Goal: Task Accomplishment & Management: Complete application form

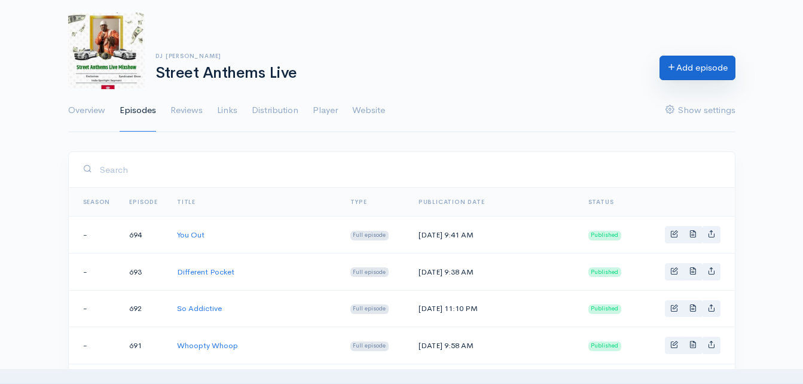
click at [690, 66] on link "Add episode" at bounding box center [697, 68] width 76 height 25
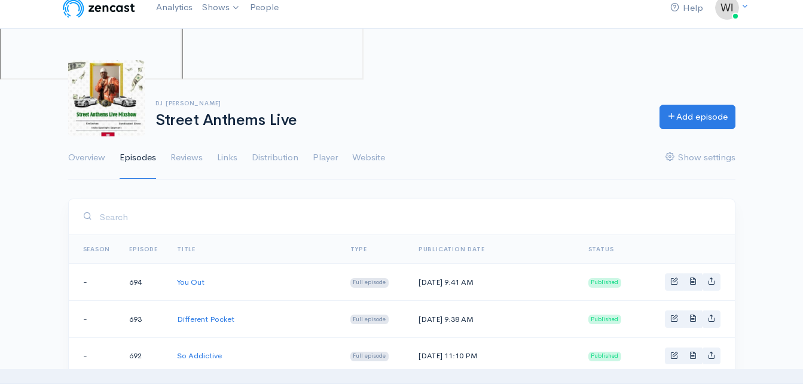
scroll to position [60, 0]
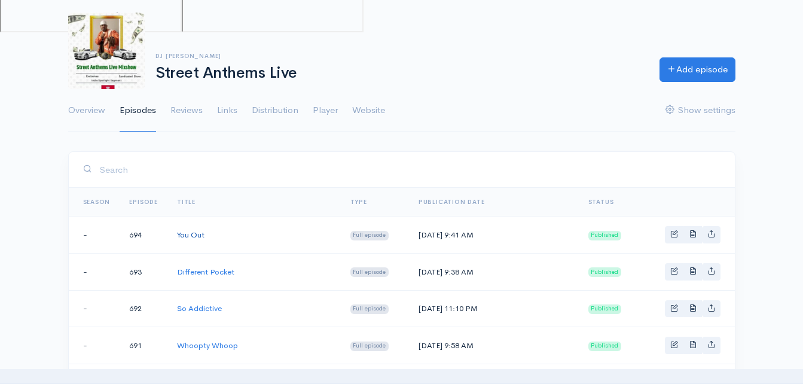
click at [185, 234] on link "You Out" at bounding box center [190, 235] width 27 height 10
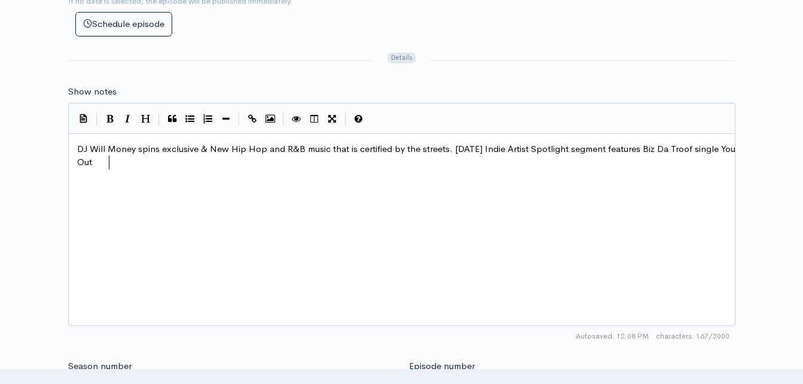
scroll to position [5, 0]
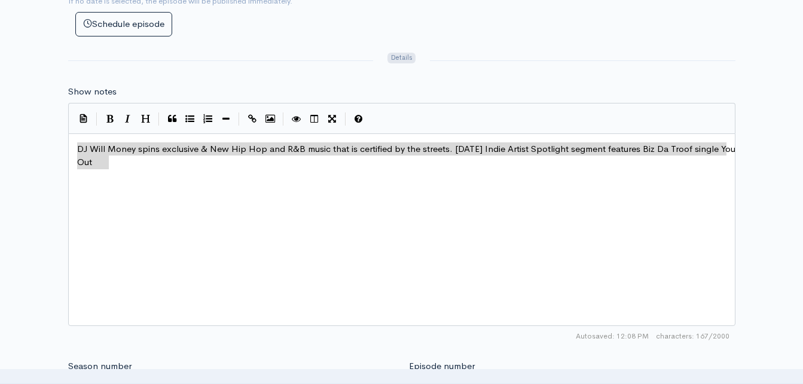
drag, startPoint x: 115, startPoint y: 161, endPoint x: 74, endPoint y: 145, distance: 44.3
type textarea "​DJ Will Money spins exclusive & New Hip Hop and R&B music that is certified by…"
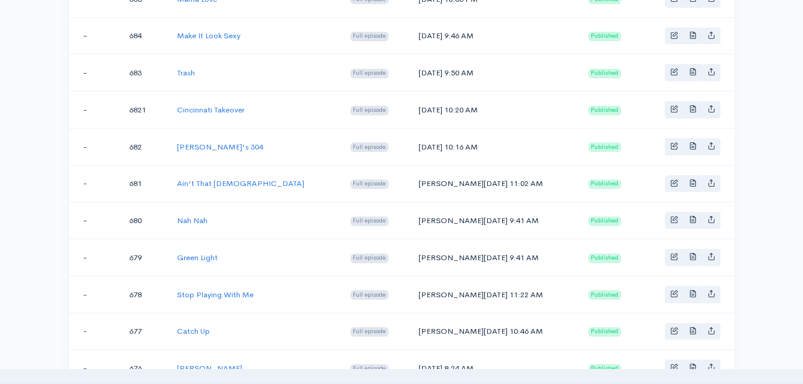
scroll to position [60, 0]
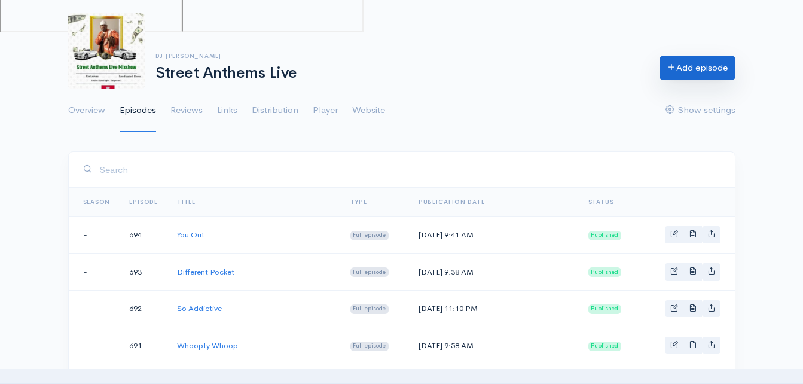
click at [713, 65] on link "Add episode" at bounding box center [697, 68] width 76 height 25
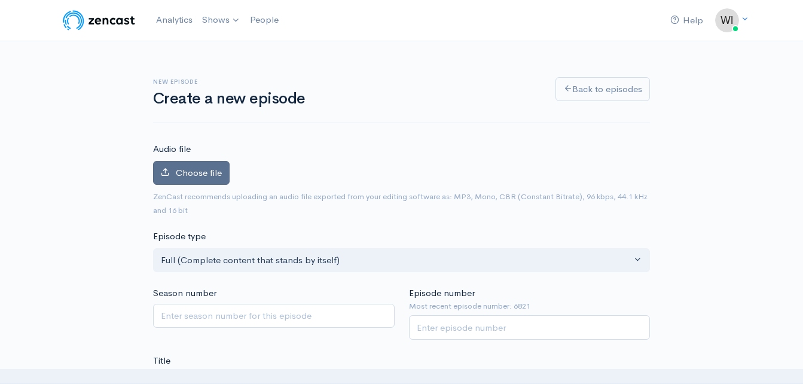
click at [200, 177] on span "Choose file" at bounding box center [199, 172] width 46 height 11
click at [0, 0] on input "Choose file" at bounding box center [0, 0] width 0 height 0
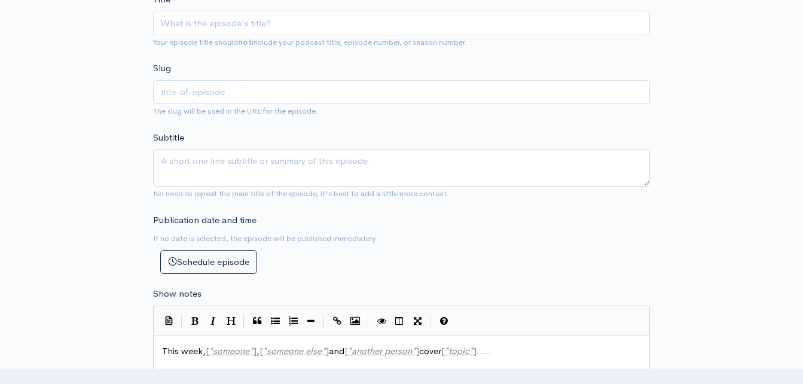
scroll to position [382, 0]
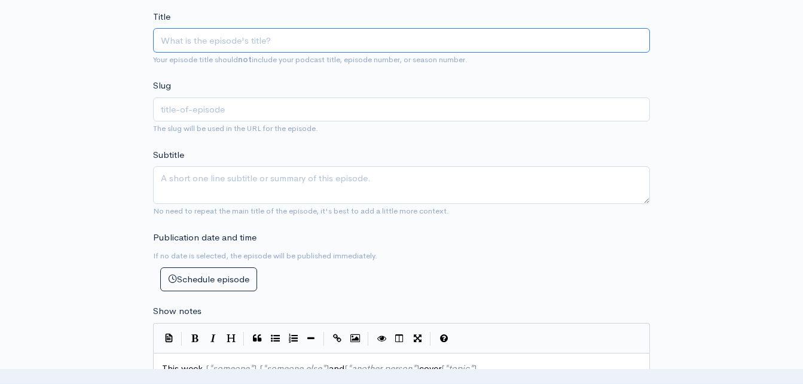
click at [421, 36] on input "Title" at bounding box center [401, 40] width 497 height 25
type input "C"
type input "c"
type input "Ce"
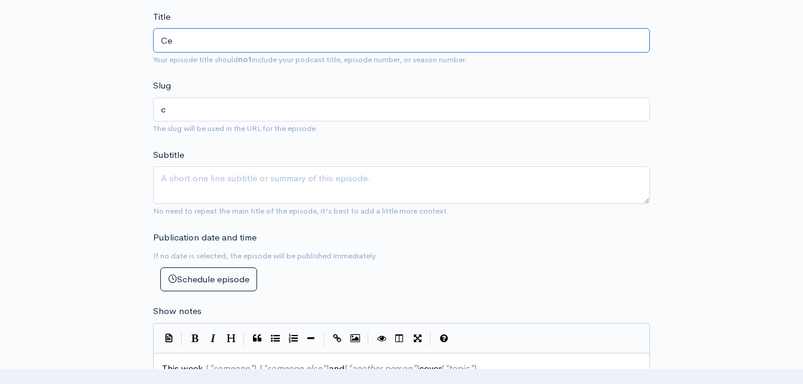
type input "ce"
type input "Cele"
type input "cele"
type input "Celeb"
type input "celeb"
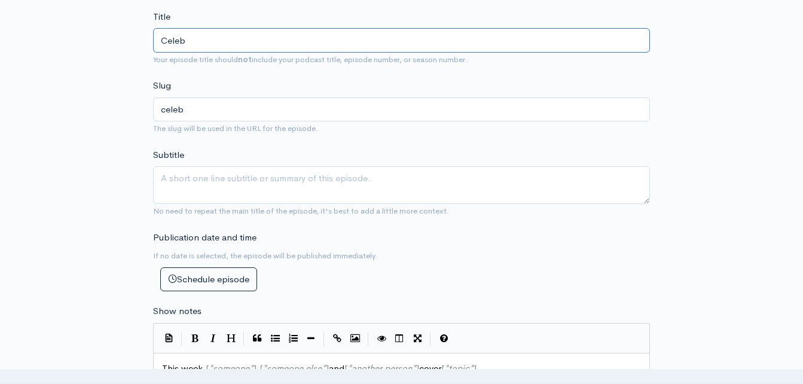
type input "Celebr"
type input "celebr"
type input "Celebrat"
type input "celebrat"
type input "Celebrati"
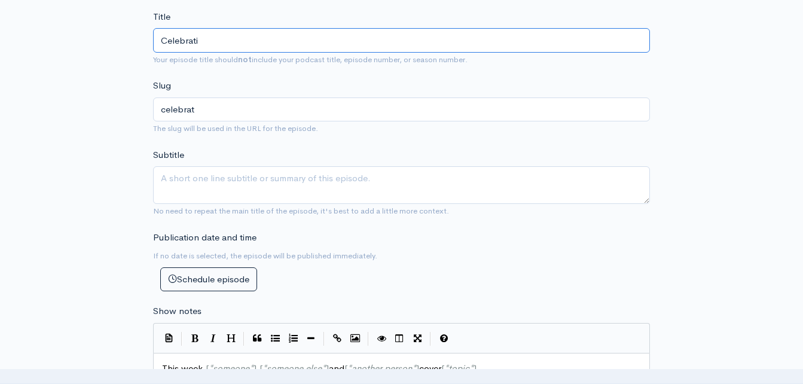
type input "celebrati"
type input "Celebratio"
type input "celebratio"
type input "Celebration"
type input "celebration"
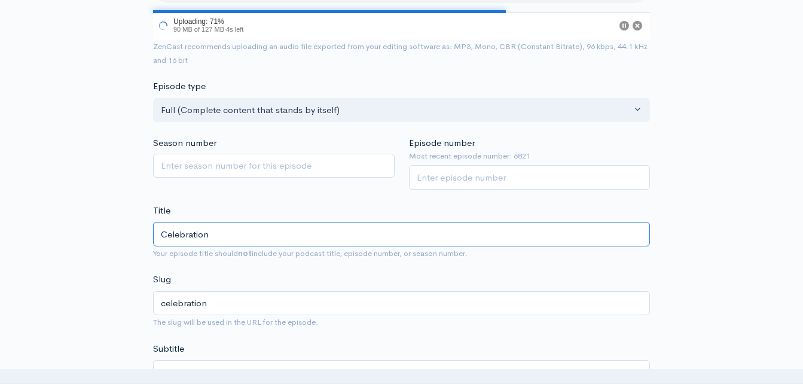
scroll to position [188, 0]
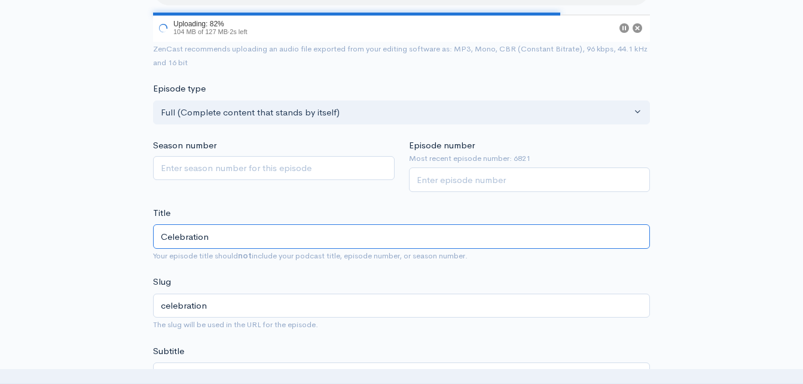
type input "Celebration"
click at [533, 191] on input "Episode number" at bounding box center [529, 179] width 241 height 25
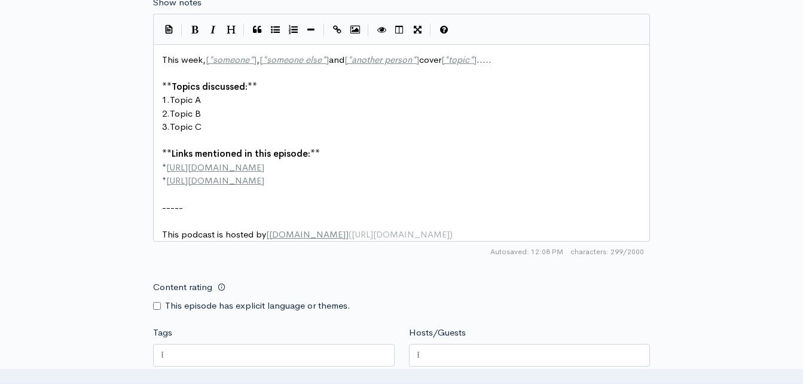
scroll to position [727, 0]
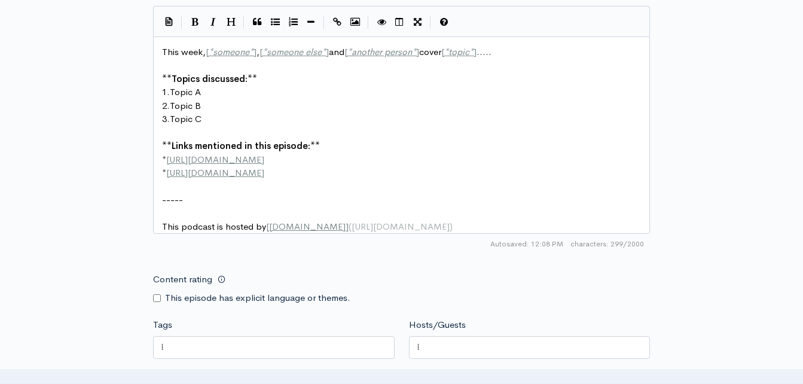
type input "695"
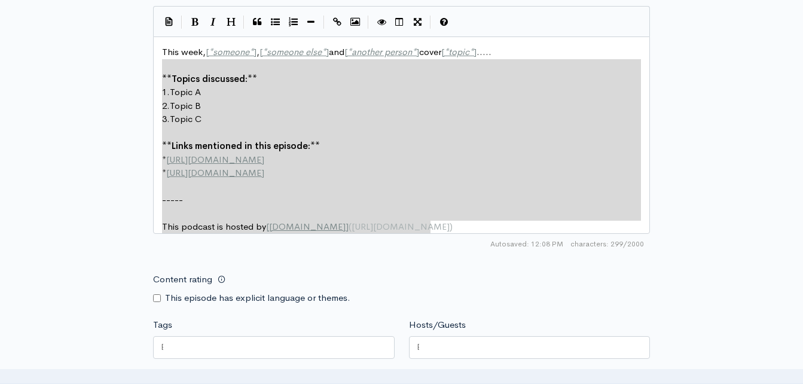
type textarea "This week, [*someone*], [*someone else*] and [*another person*] cover [*topic*]…"
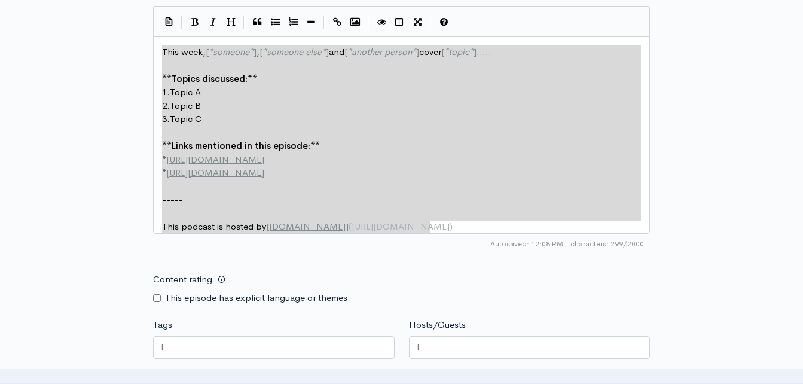
drag, startPoint x: 438, startPoint y: 231, endPoint x: 106, endPoint y: 53, distance: 376.0
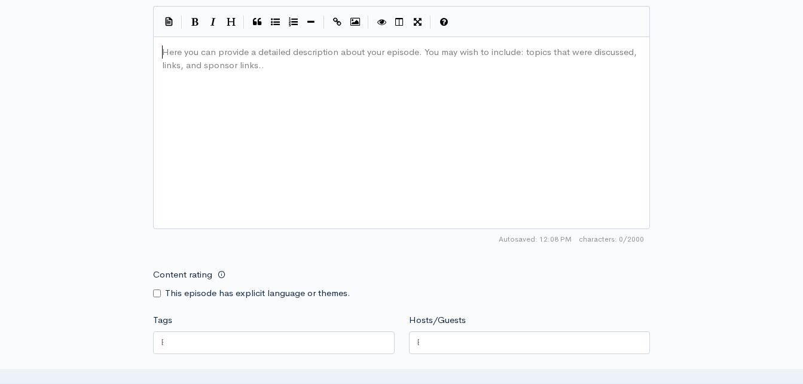
type textarea "​"
paste textarea
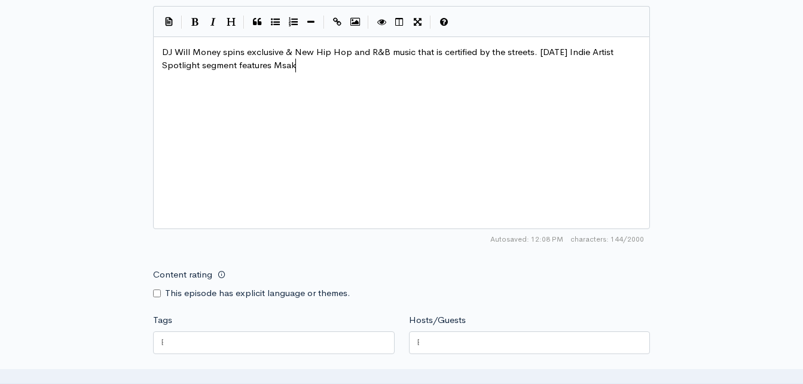
type textarea "Msako"
type textarea "ako Girls singe"
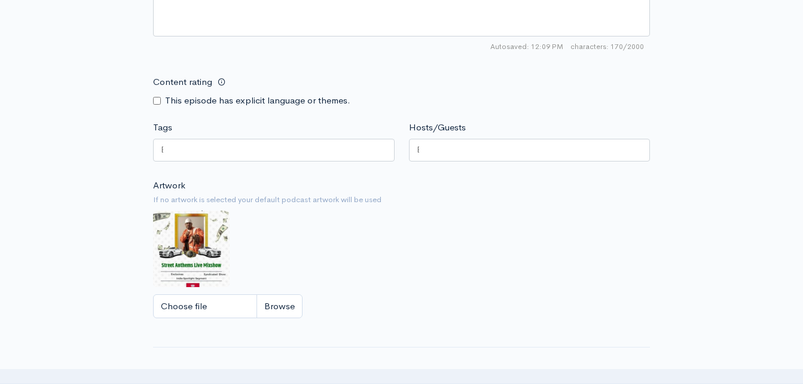
scroll to position [948, 0]
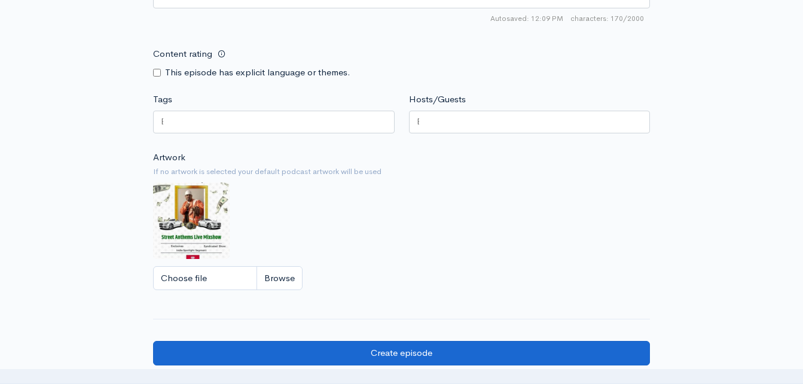
type textarea "le Celebration"
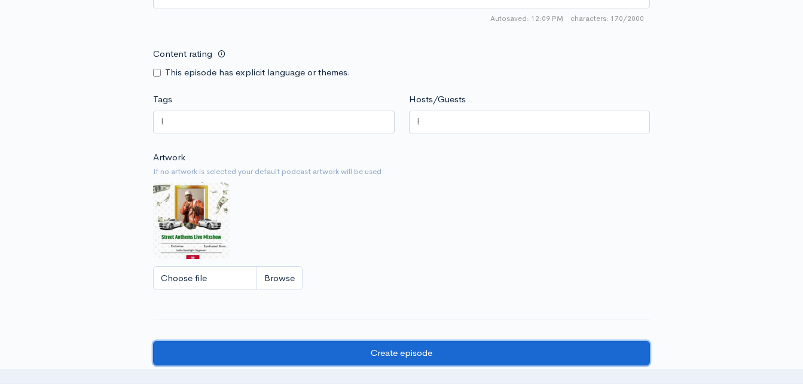
click at [466, 351] on input "Create episode" at bounding box center [401, 353] width 497 height 25
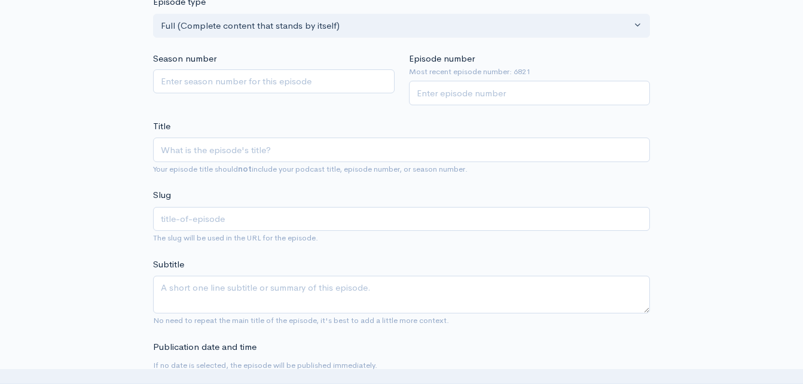
scroll to position [277, 0]
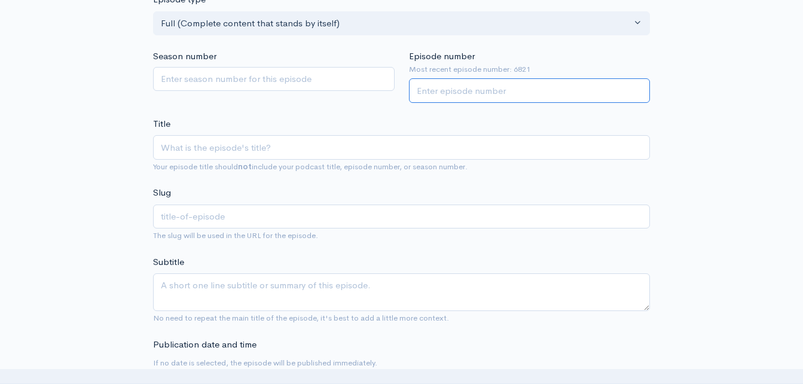
click at [479, 91] on input "Episode number" at bounding box center [529, 90] width 241 height 25
type input "696"
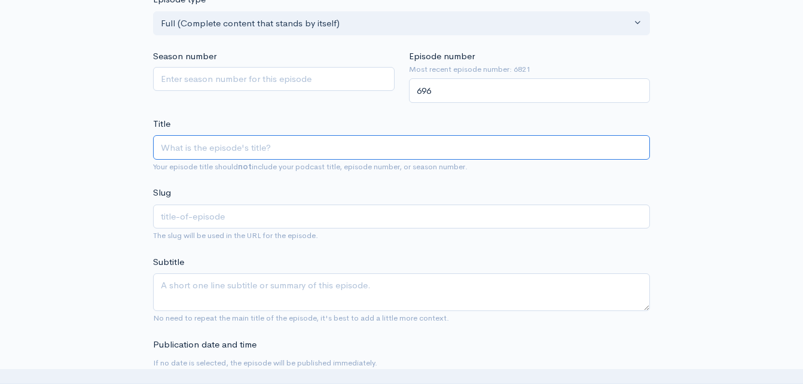
click at [330, 146] on input "Title" at bounding box center [401, 147] width 497 height 25
type input "T"
type input "t"
type input "Tu"
type input "tu"
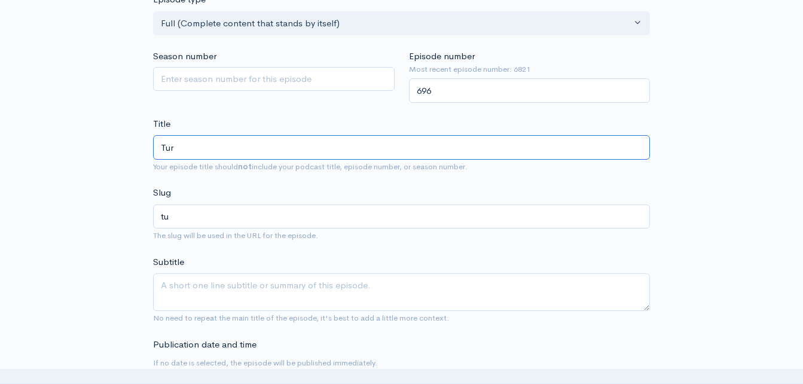
type input "Turn"
type input "turn"
type input "Turn M"
type input "turn-m"
type input "Turn Me"
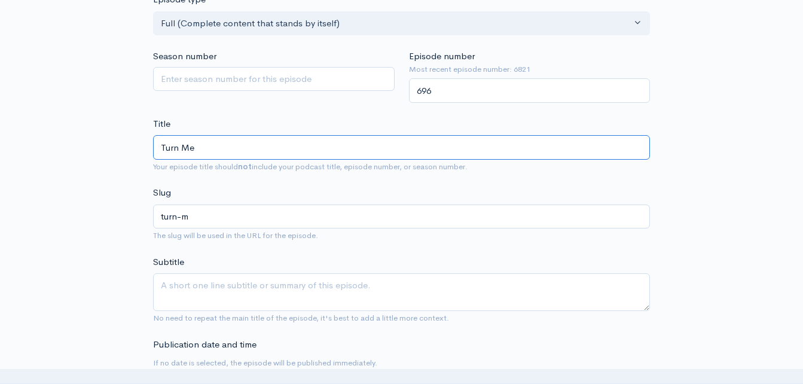
type input "turn-me"
type input "Turn Me U"
type input "turn-me-u"
type input "Turn Me Up"
type input "turn-me-up"
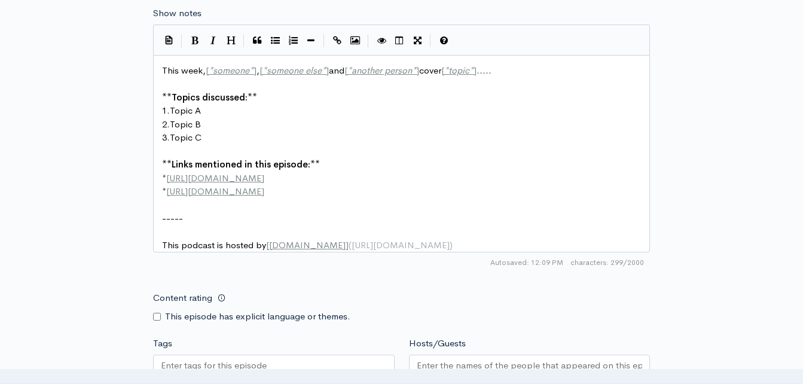
scroll to position [752, 0]
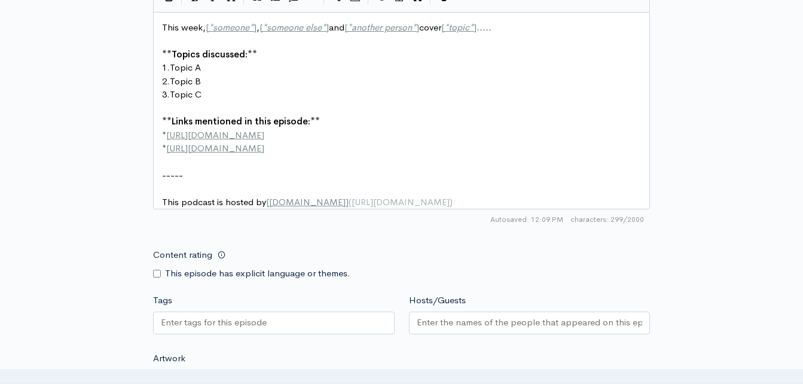
type input "Turn Me Up"
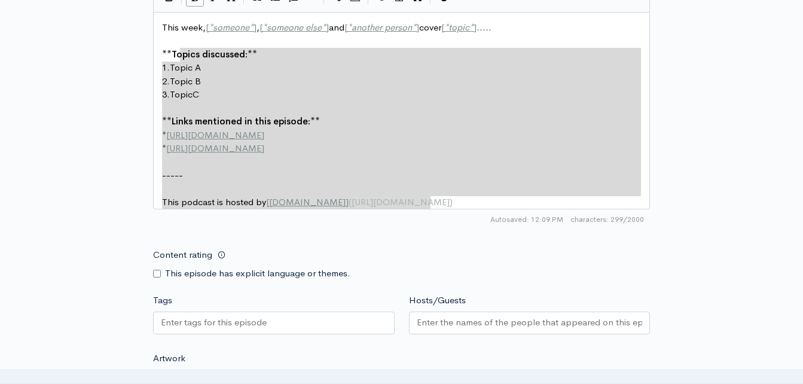
type textarea "This week, [*someone*], [*someone else*] and [*another person*] cover [*topic*]…"
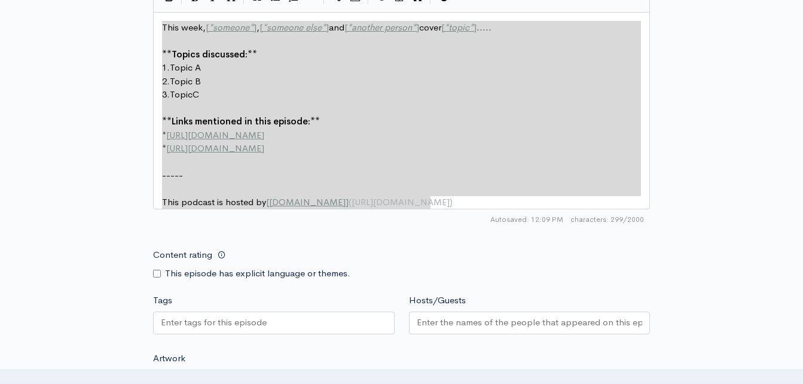
drag, startPoint x: 449, startPoint y: 200, endPoint x: 109, endPoint y: 13, distance: 388.2
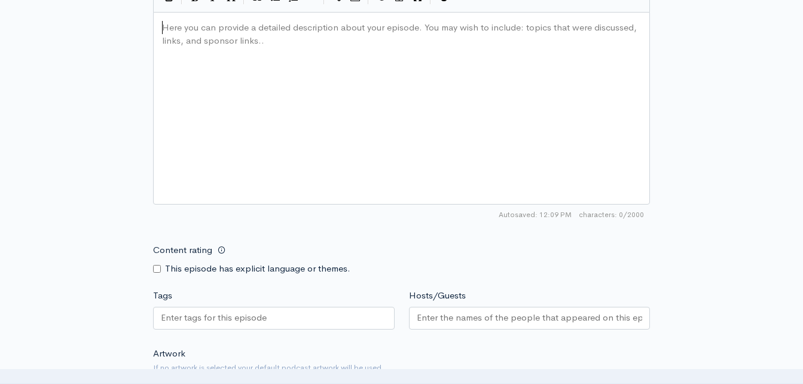
type textarea "​"
paste textarea
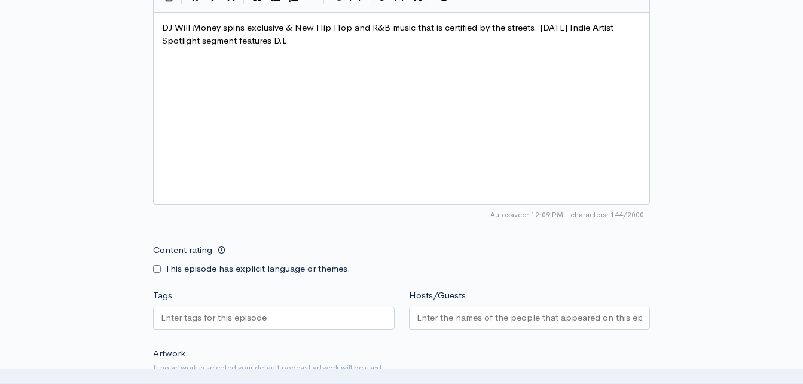
scroll to position [4, 23]
type textarea "D.L.MAR"
type textarea "\"
type textarea "r.Grownman single Turm"
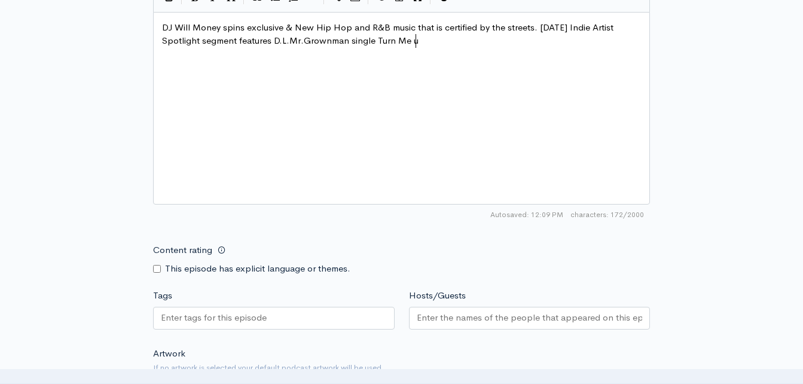
type textarea "n Me up"
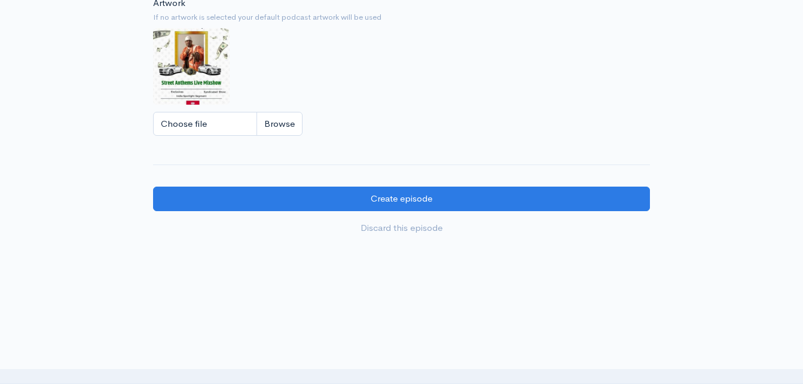
scroll to position [1105, 0]
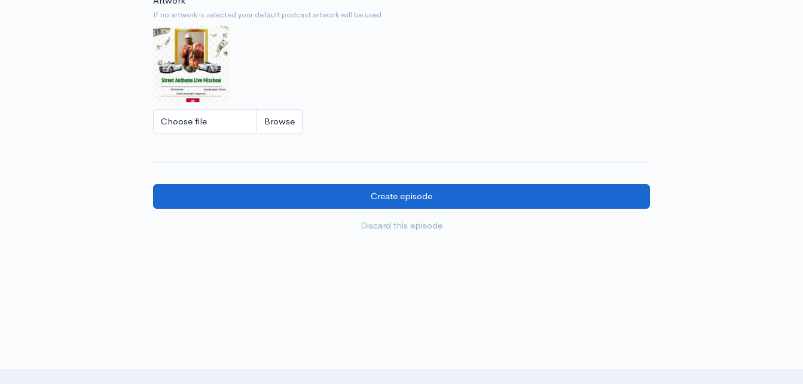
type textarea "Up"
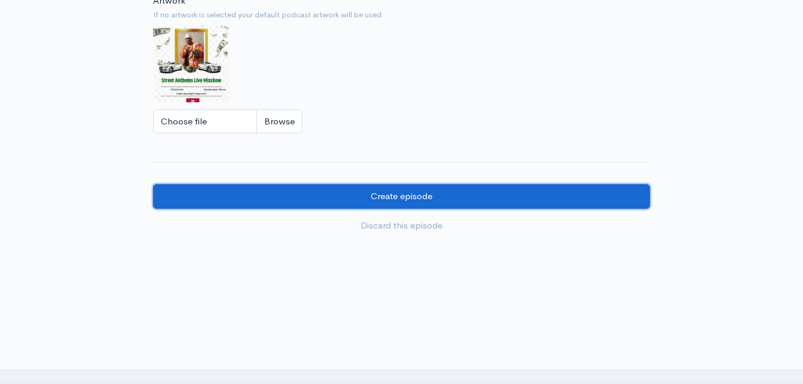
click at [421, 198] on input "Create episode" at bounding box center [401, 196] width 497 height 25
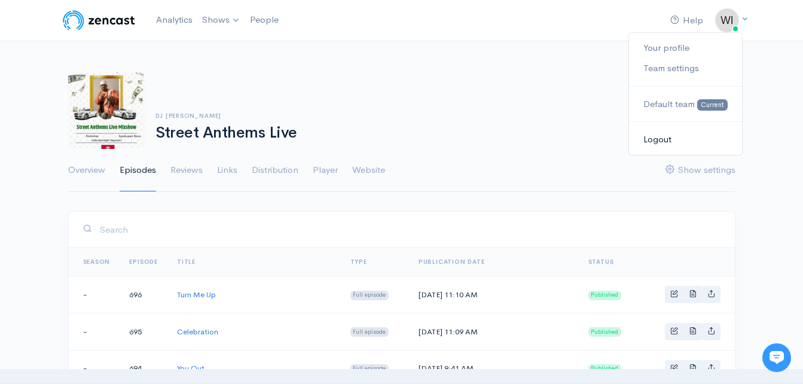
click at [661, 136] on link "Logout" at bounding box center [685, 139] width 112 height 21
